Goal: Book appointment/travel/reservation

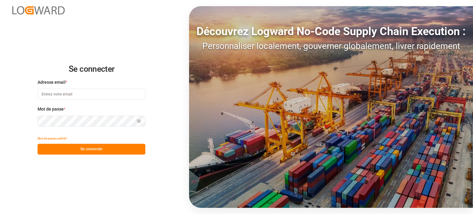
type input "wta.affretement@wta-group.fr"
click at [82, 150] on font "Se connecter" at bounding box center [91, 149] width 22 height 4
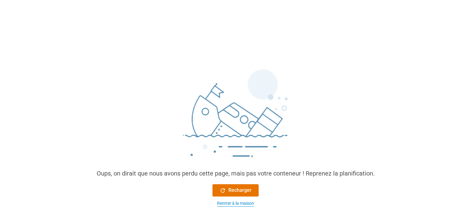
click at [237, 203] on font "Rentrer à la maison" at bounding box center [235, 203] width 37 height 5
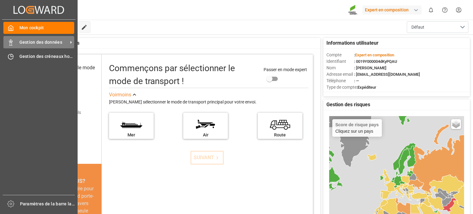
click at [28, 44] on font "Gestion des données" at bounding box center [40, 42] width 43 height 5
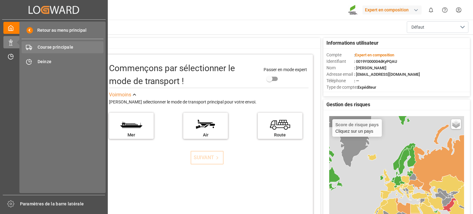
click at [57, 51] on div "Course principale Course principale" at bounding box center [63, 47] width 82 height 12
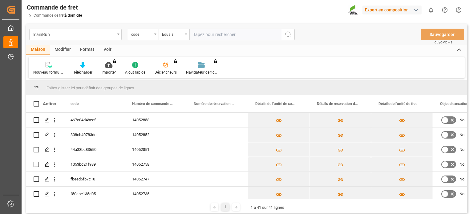
click at [238, 87] on div "Faites glisser ici pour définir des groupes de lignes" at bounding box center [246, 87] width 441 height 15
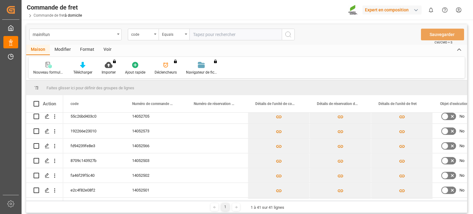
scroll to position [123, 0]
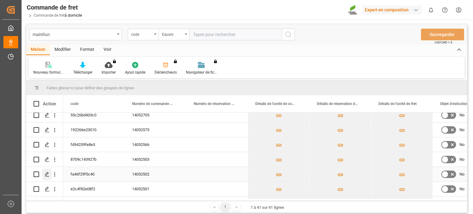
click at [45, 173] on icon "Appuyez sur ESPACE pour sélectionner cette ligne." at bounding box center [47, 174] width 5 height 5
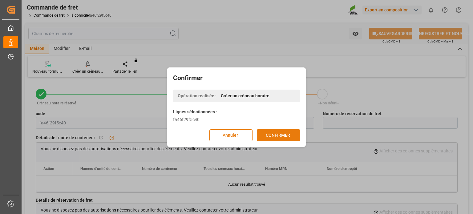
click at [278, 136] on font "CONFIRMER" at bounding box center [278, 134] width 24 height 5
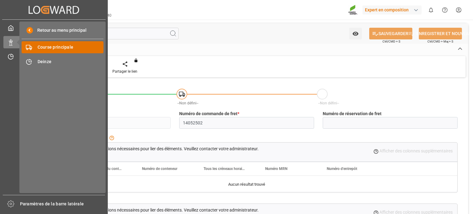
click at [50, 48] on font "Course principale" at bounding box center [56, 47] width 36 height 5
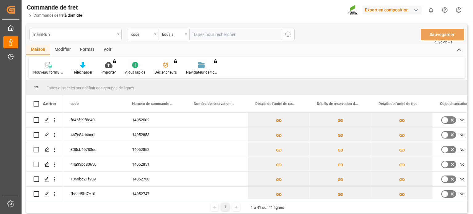
click at [249, 85] on div "Faites glisser ici pour définir des groupes de lignes" at bounding box center [246, 87] width 441 height 15
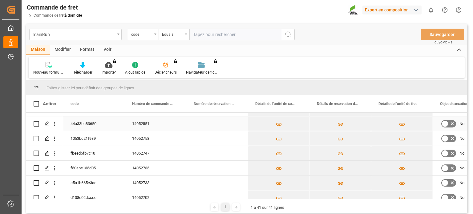
scroll to position [123, 0]
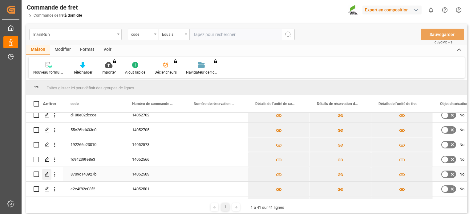
click at [47, 172] on div "Appuyez sur ESPACE pour sélectionner cette ligne." at bounding box center [46, 174] width 9 height 11
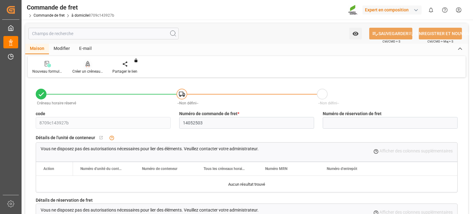
click at [91, 69] on font "Créer un créneau horaire" at bounding box center [92, 71] width 41 height 4
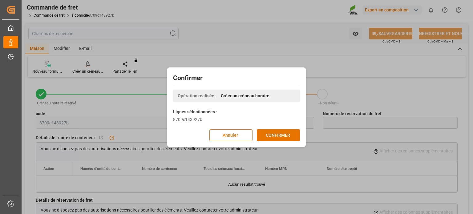
click at [275, 128] on div "Confirmer Opération réalisée : Créer un créneau horaire Lignes sélectionnées : …" at bounding box center [237, 107] width 136 height 76
click at [275, 133] on font "CONFIRMER" at bounding box center [278, 134] width 24 height 5
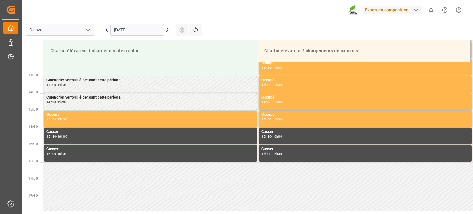
scroll to position [479, 0]
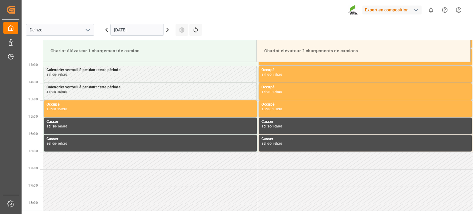
click at [169, 29] on icon at bounding box center [167, 29] width 7 height 7
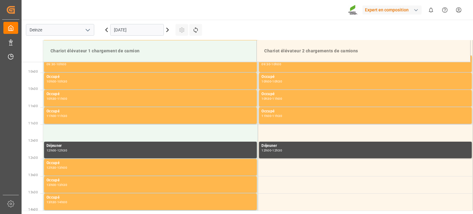
scroll to position [325, 0]
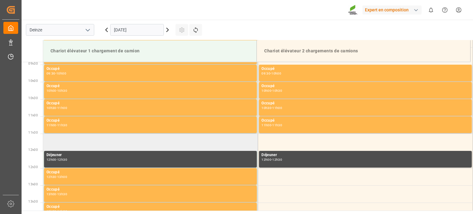
click at [125, 143] on td at bounding box center [150, 142] width 215 height 17
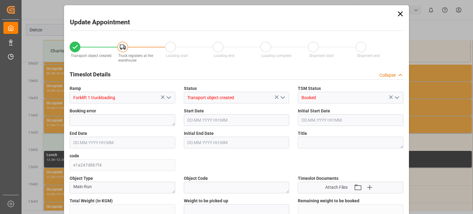
type input "25284"
type input "0"
type input "42"
type input "25.09.2025 11:30"
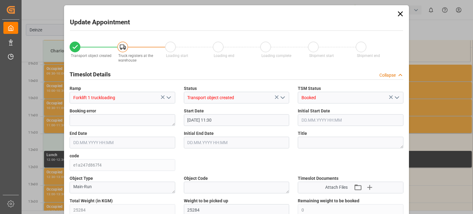
type input "25.09.2025 12:00"
type input "17.09.2025 11:47"
type input "24.09.2025 12:37"
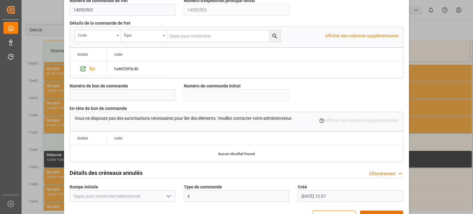
scroll to position [597, 0]
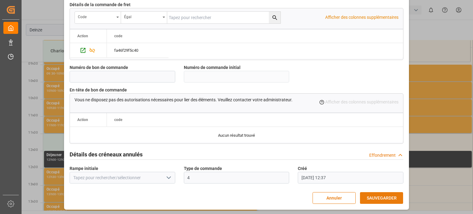
click at [371, 197] on font "SAUVEGARDER" at bounding box center [382, 198] width 30 height 5
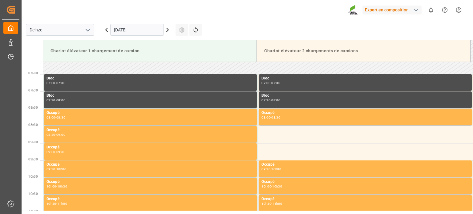
scroll to position [196, 0]
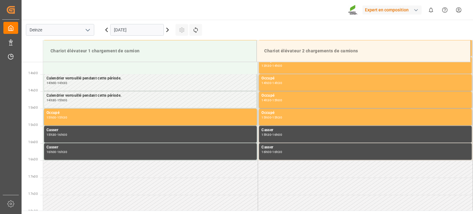
scroll to position [479, 0]
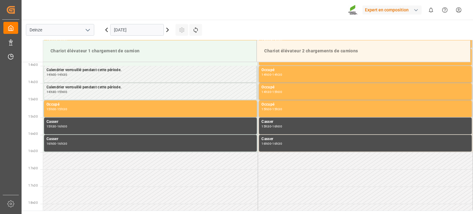
click at [168, 29] on icon at bounding box center [168, 30] width 2 height 4
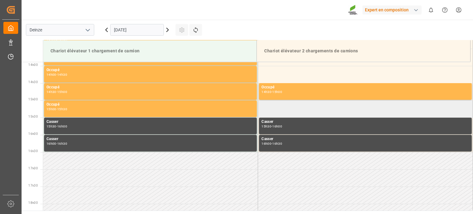
click at [283, 108] on td at bounding box center [365, 108] width 215 height 17
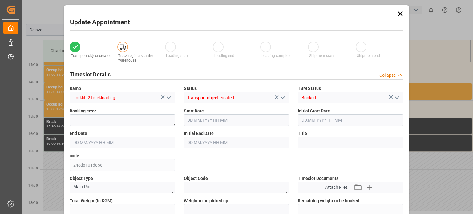
type input "25284"
type input "0"
type input "42"
type input "[DATE] 15:00"
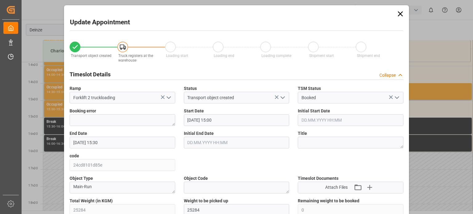
type input "[DATE] 15:30"
type input "[DATE] 11:48"
type input "[DATE] 12:39"
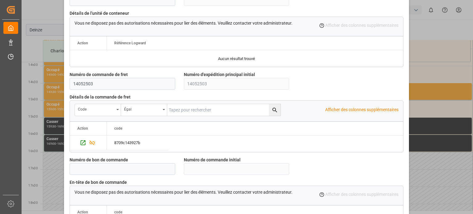
scroll to position [585, 0]
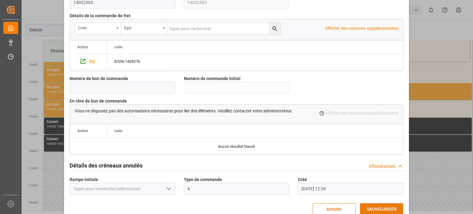
click at [378, 208] on font "SAUVEGARDER" at bounding box center [382, 209] width 30 height 5
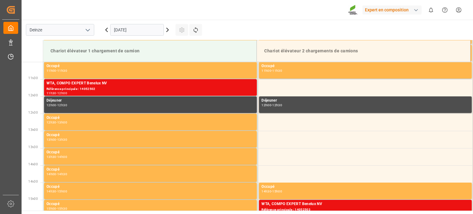
scroll to position [418, 0]
